Goal: Navigation & Orientation: Find specific page/section

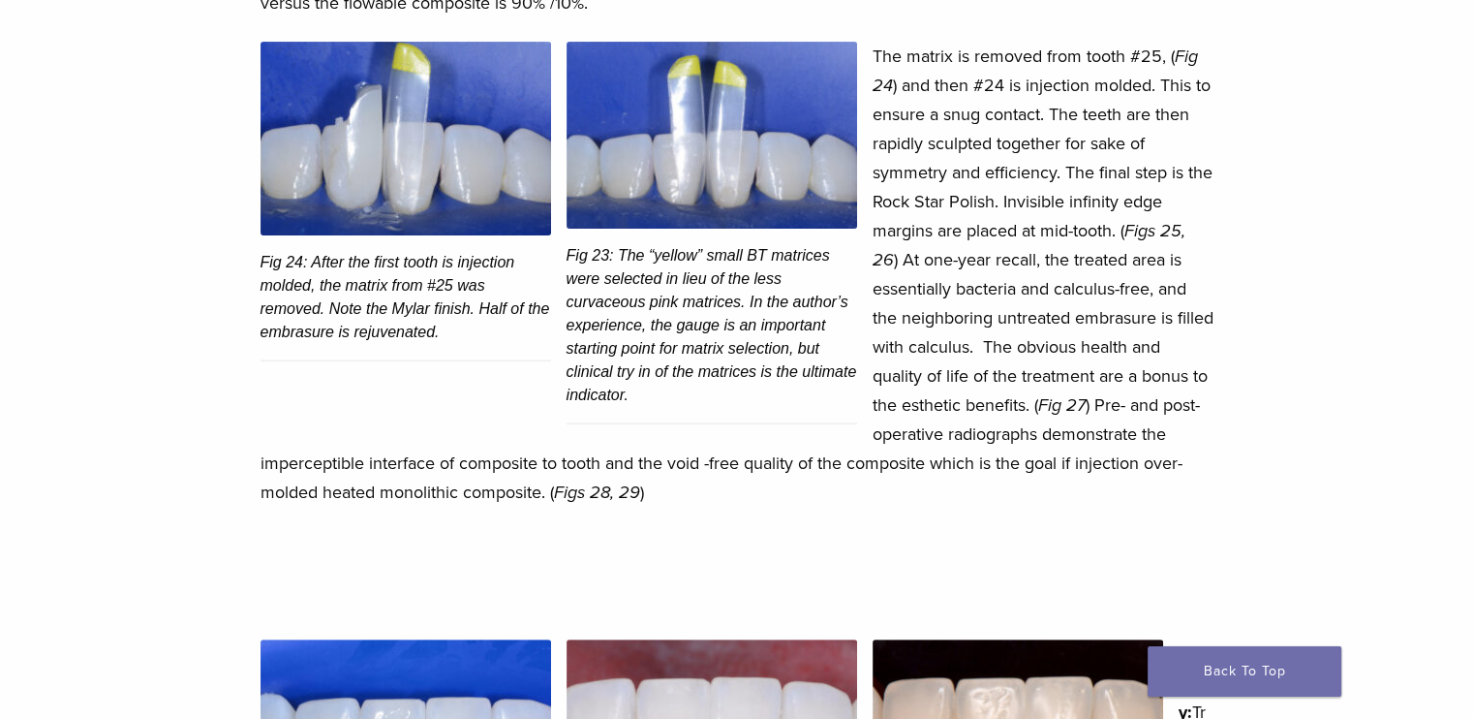
scroll to position [7952, 0]
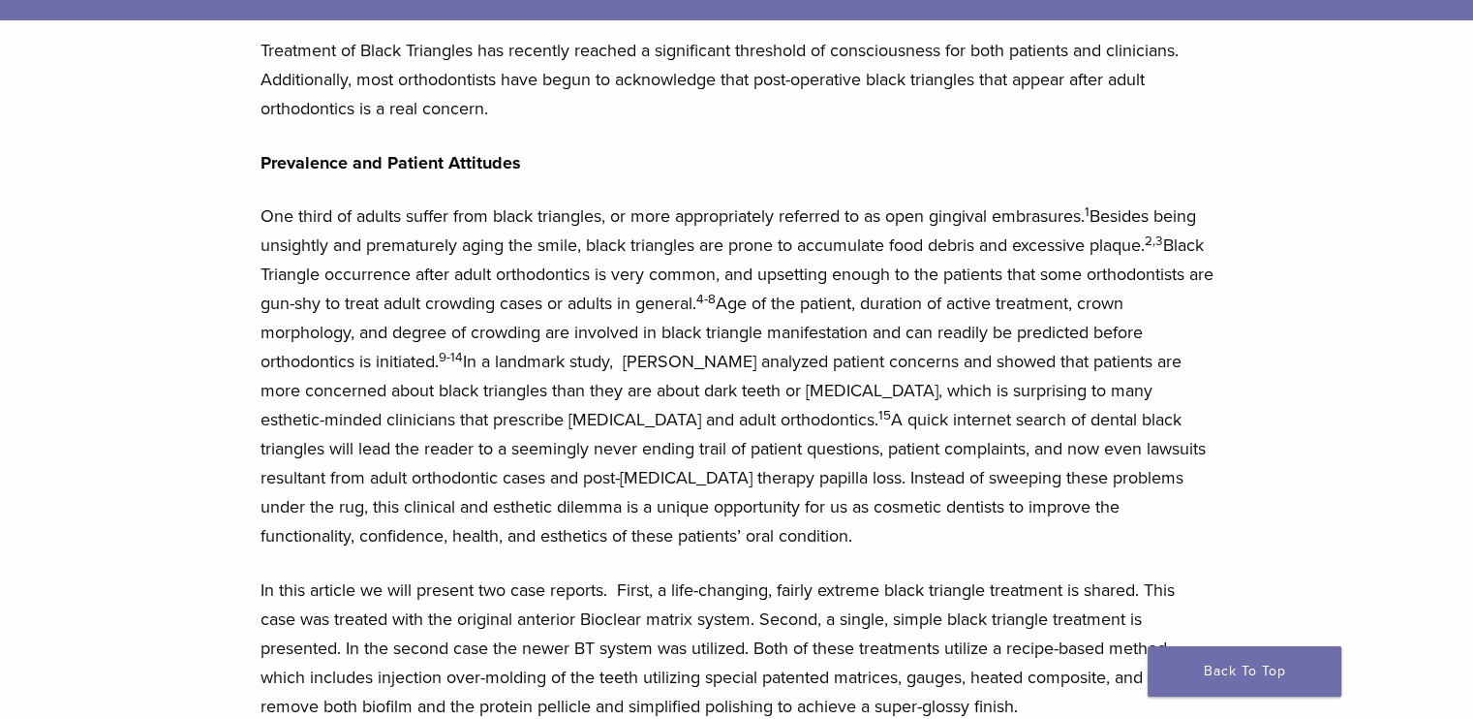
scroll to position [411, 0]
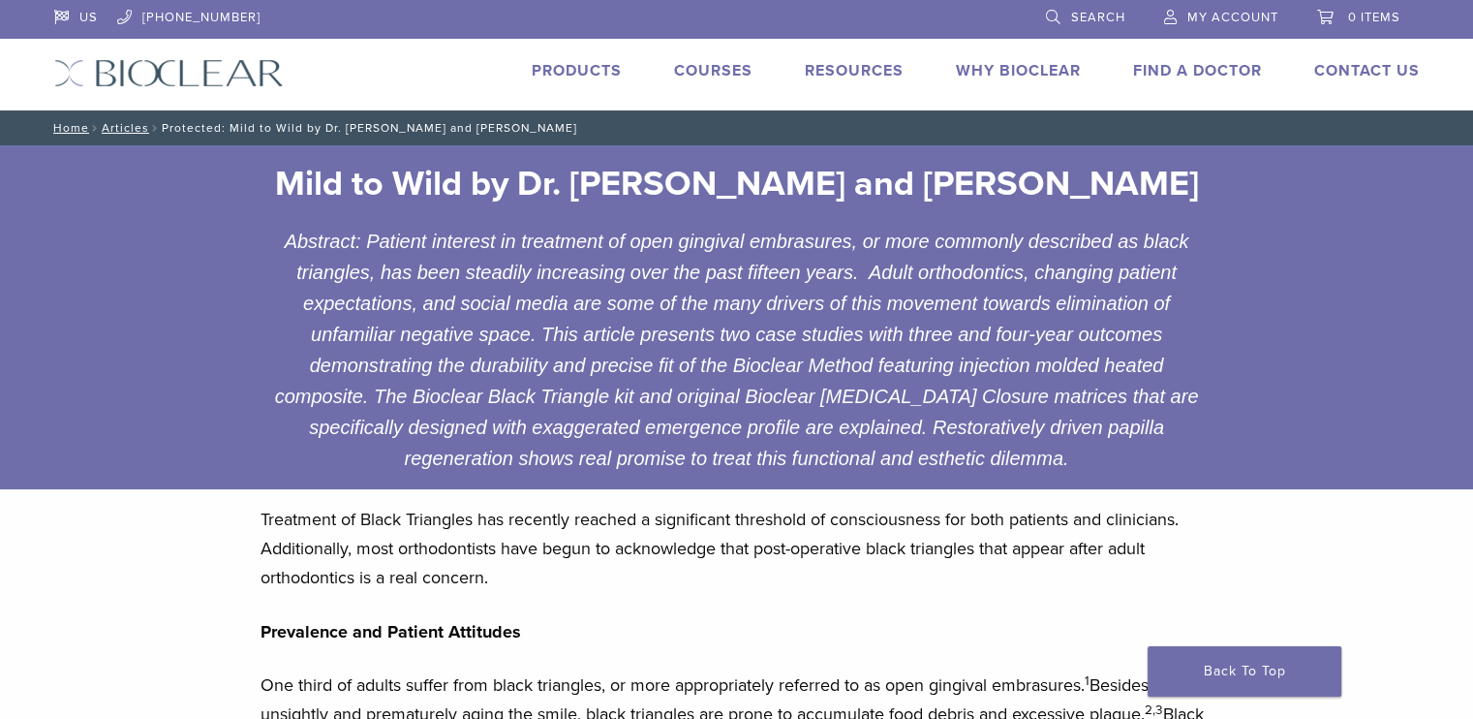
click at [1213, 73] on link "Find A Doctor" at bounding box center [1197, 70] width 129 height 19
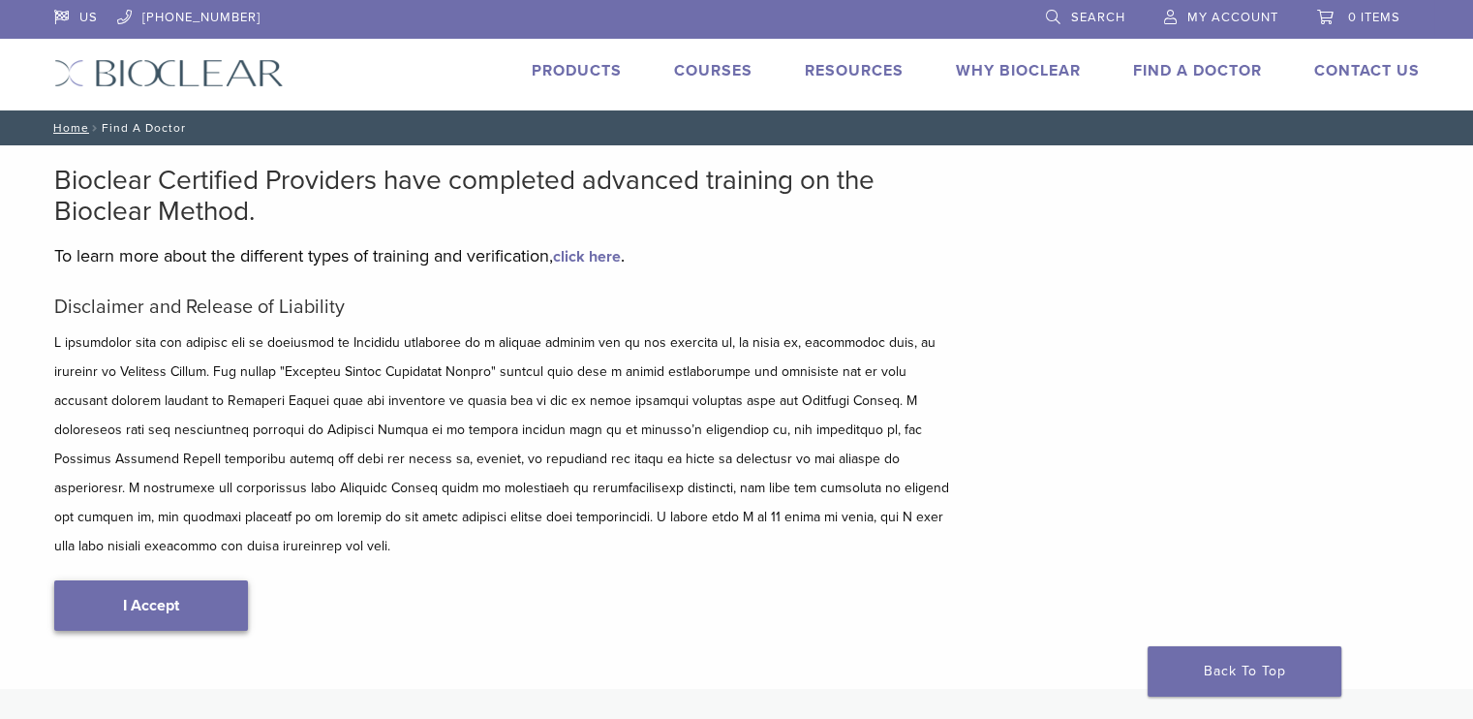
type input "*****"
click at [103, 584] on link "I Accept" at bounding box center [151, 605] width 194 height 50
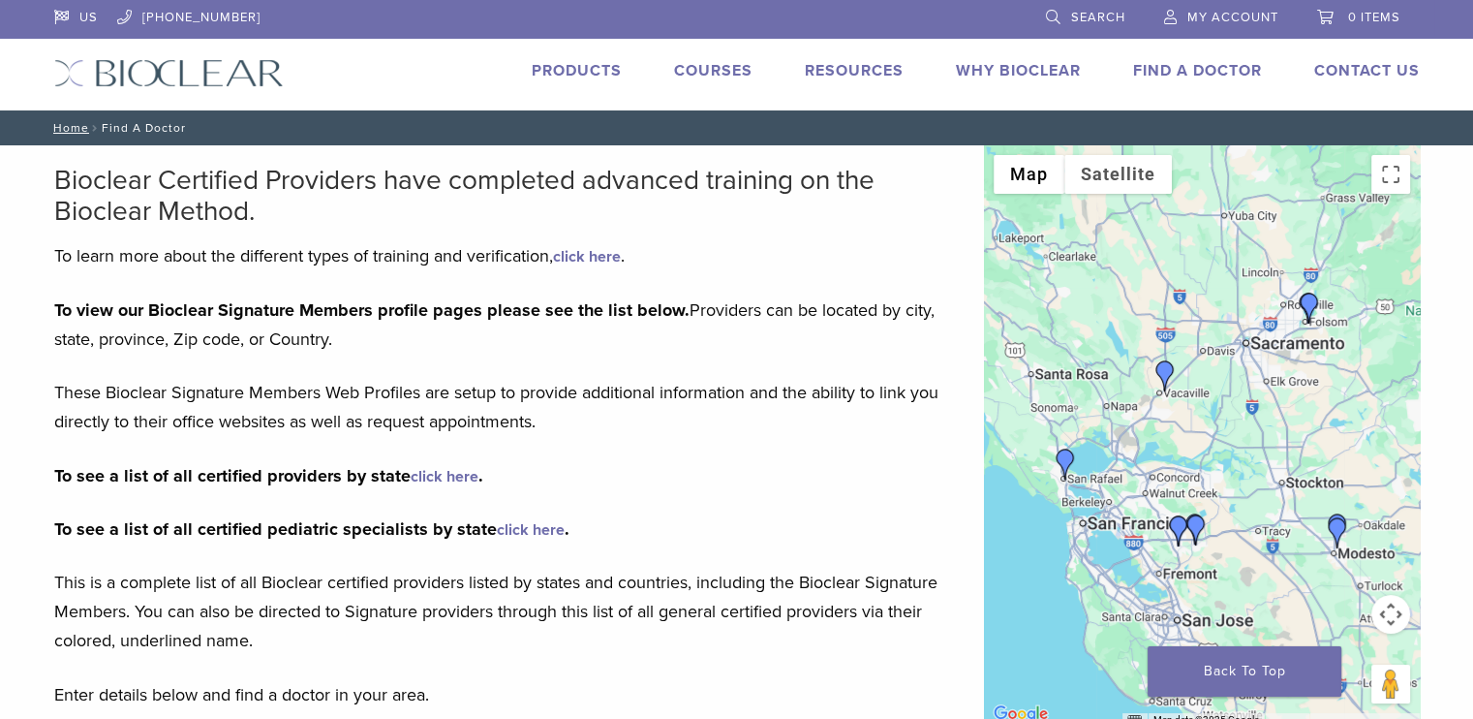
click at [460, 467] on link "click here" at bounding box center [445, 476] width 68 height 19
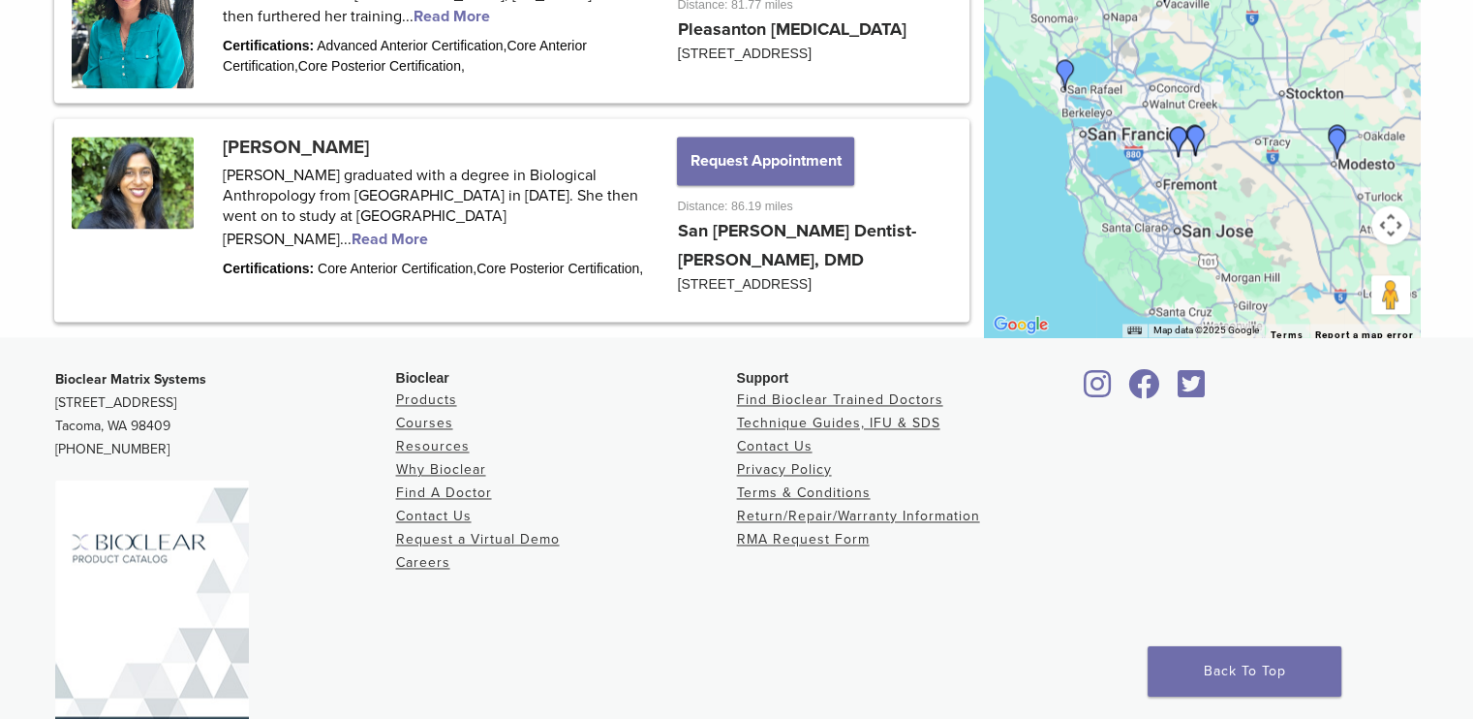
scroll to position [2894, 0]
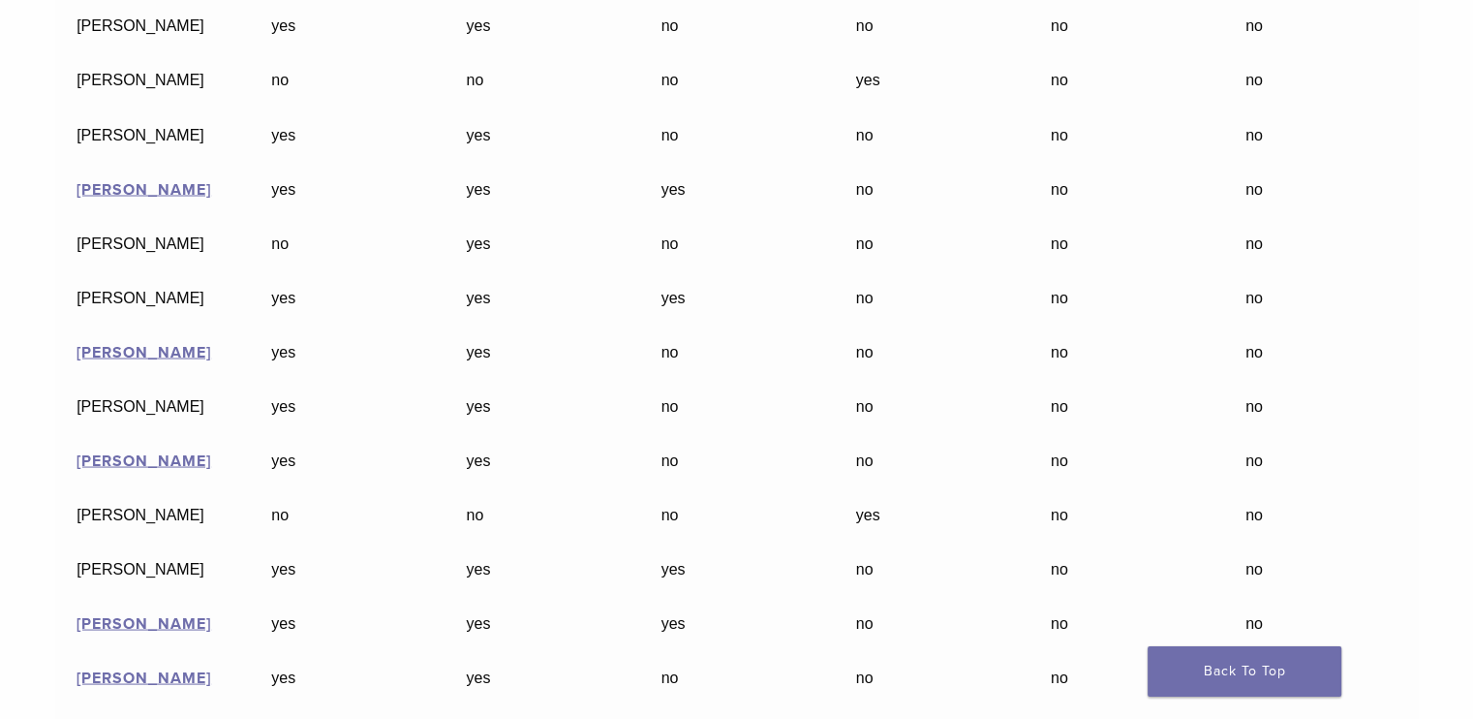
scroll to position [3580, 0]
